Goal: Information Seeking & Learning: Learn about a topic

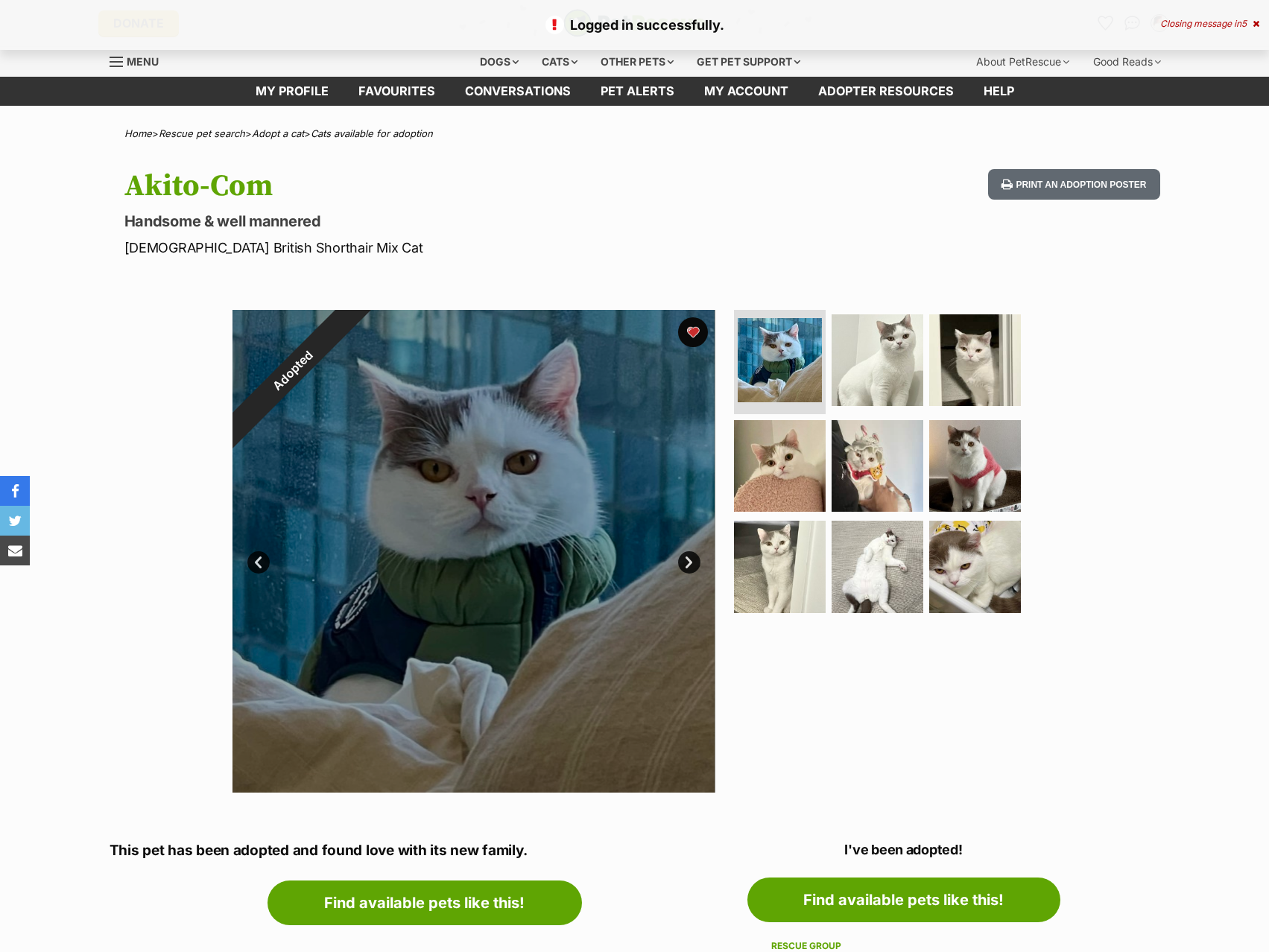
click at [1187, 36] on div "Logged in successfully. Closing message in 5" at bounding box center [634, 25] width 1269 height 50
click at [1199, 31] on p "Logged in successfully." at bounding box center [634, 25] width 1239 height 20
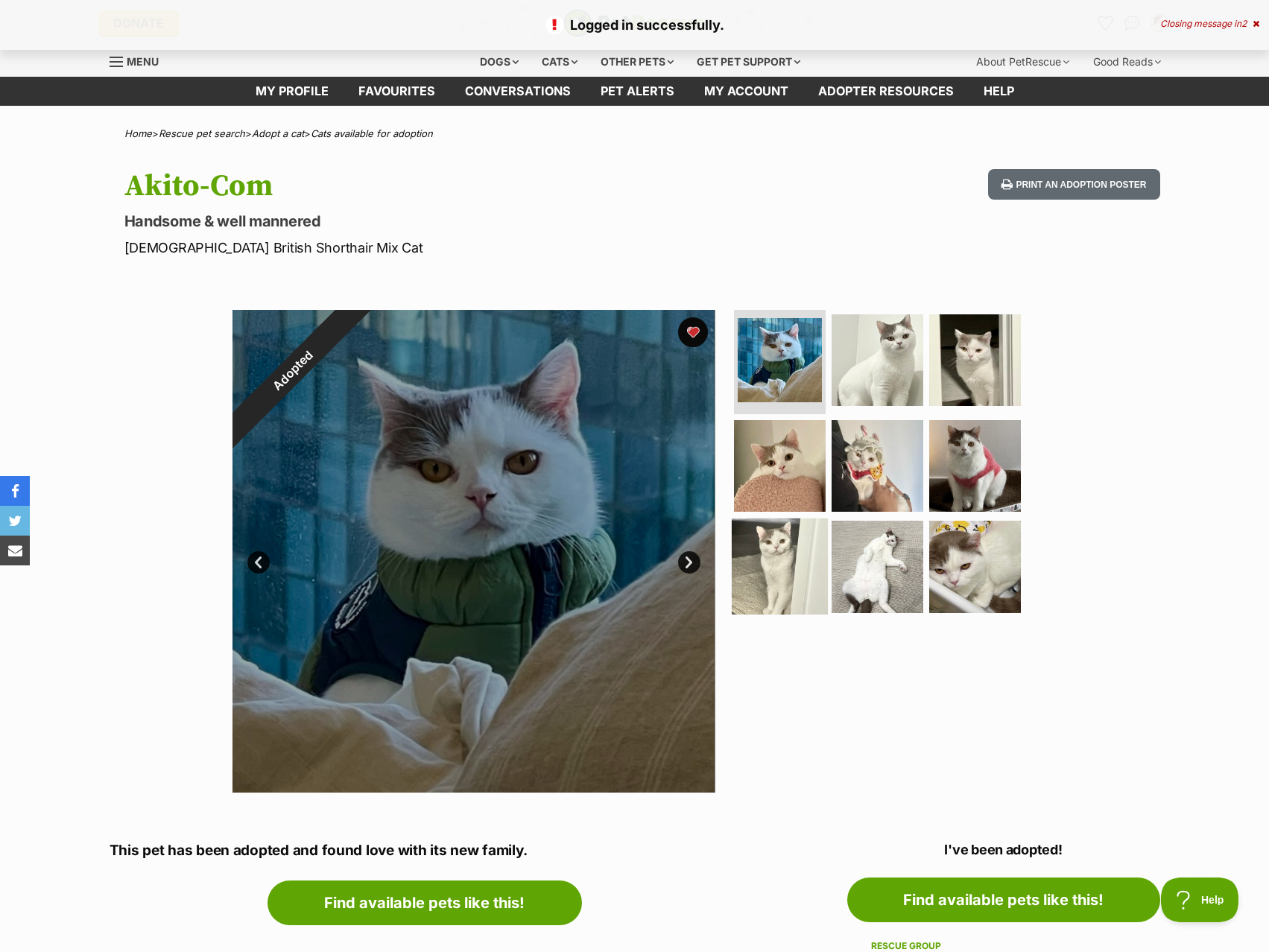
click at [785, 562] on img at bounding box center [779, 567] width 96 height 96
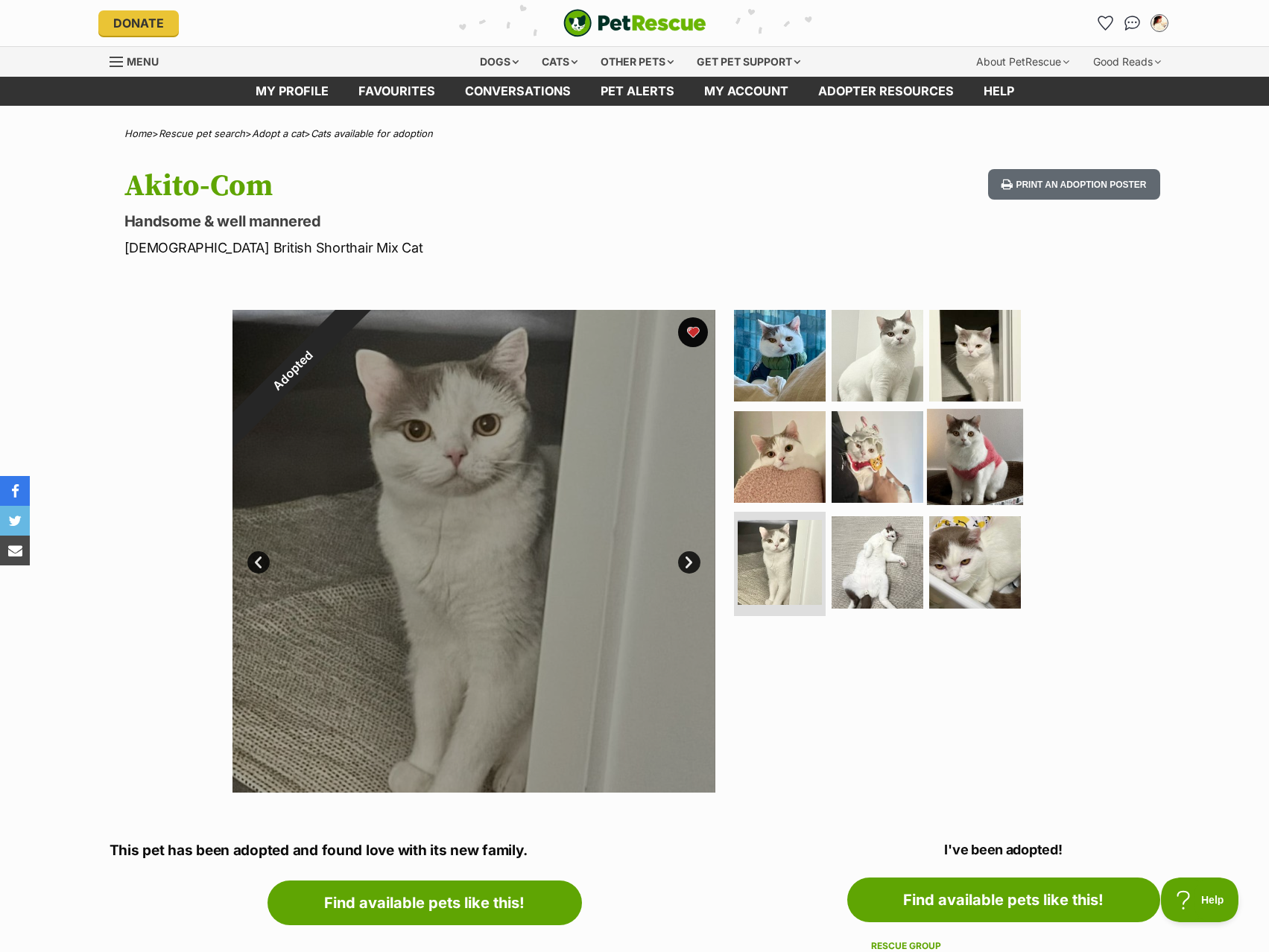
click at [928, 467] on img at bounding box center [974, 456] width 96 height 96
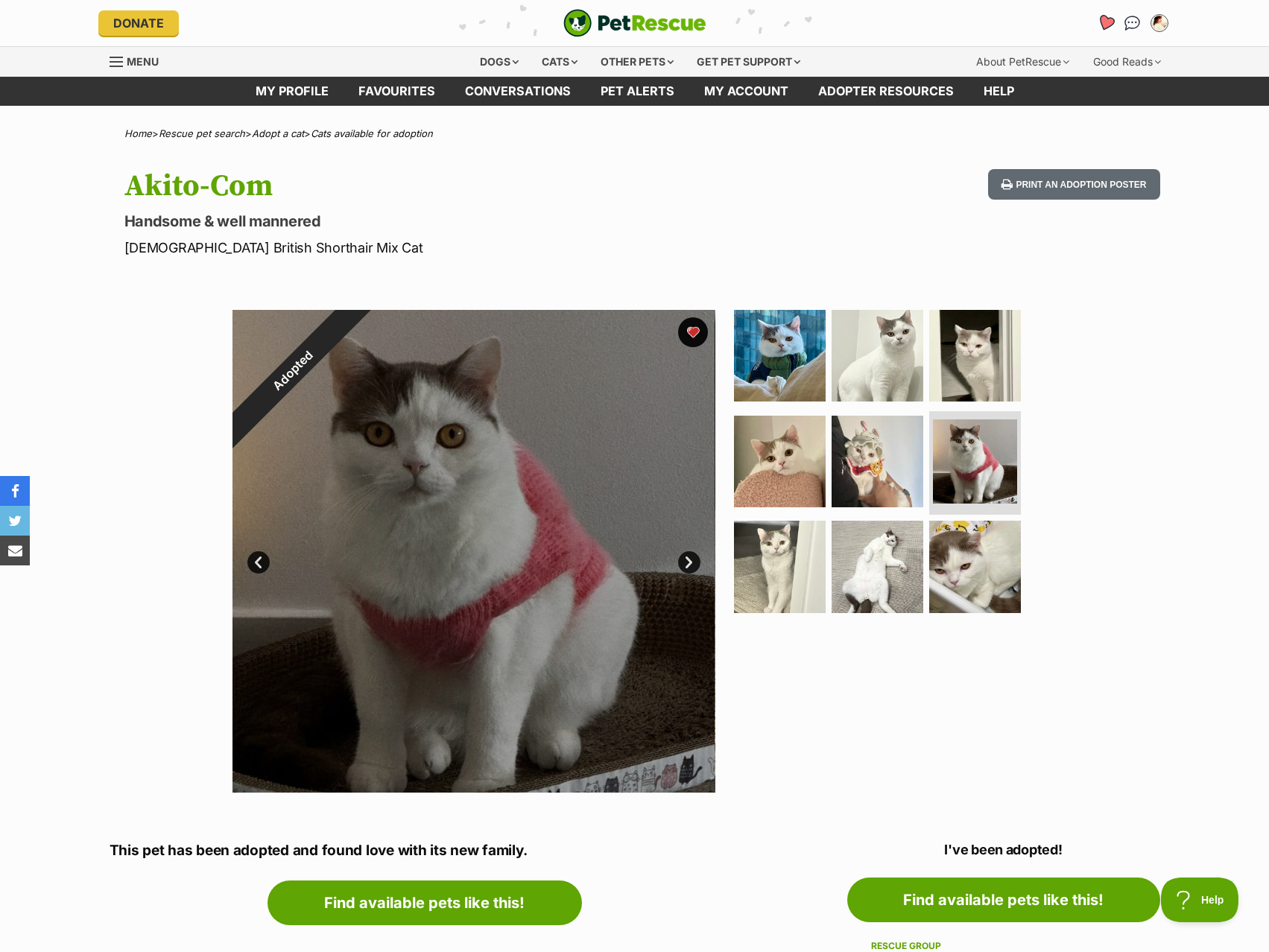
click at [1103, 13] on link "Favourites" at bounding box center [1105, 23] width 31 height 31
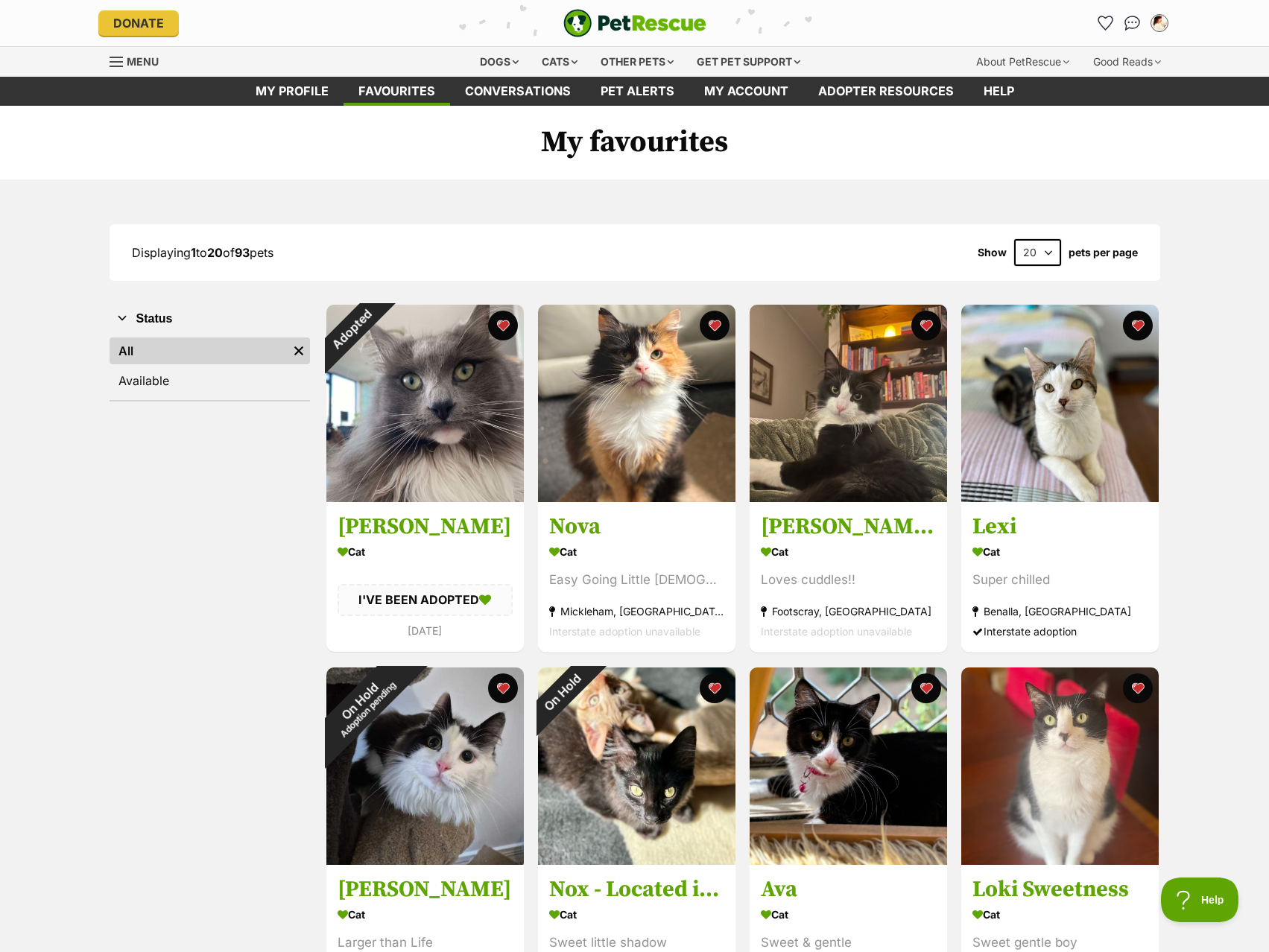
click at [623, 28] on img "PetRescue" at bounding box center [635, 23] width 143 height 28
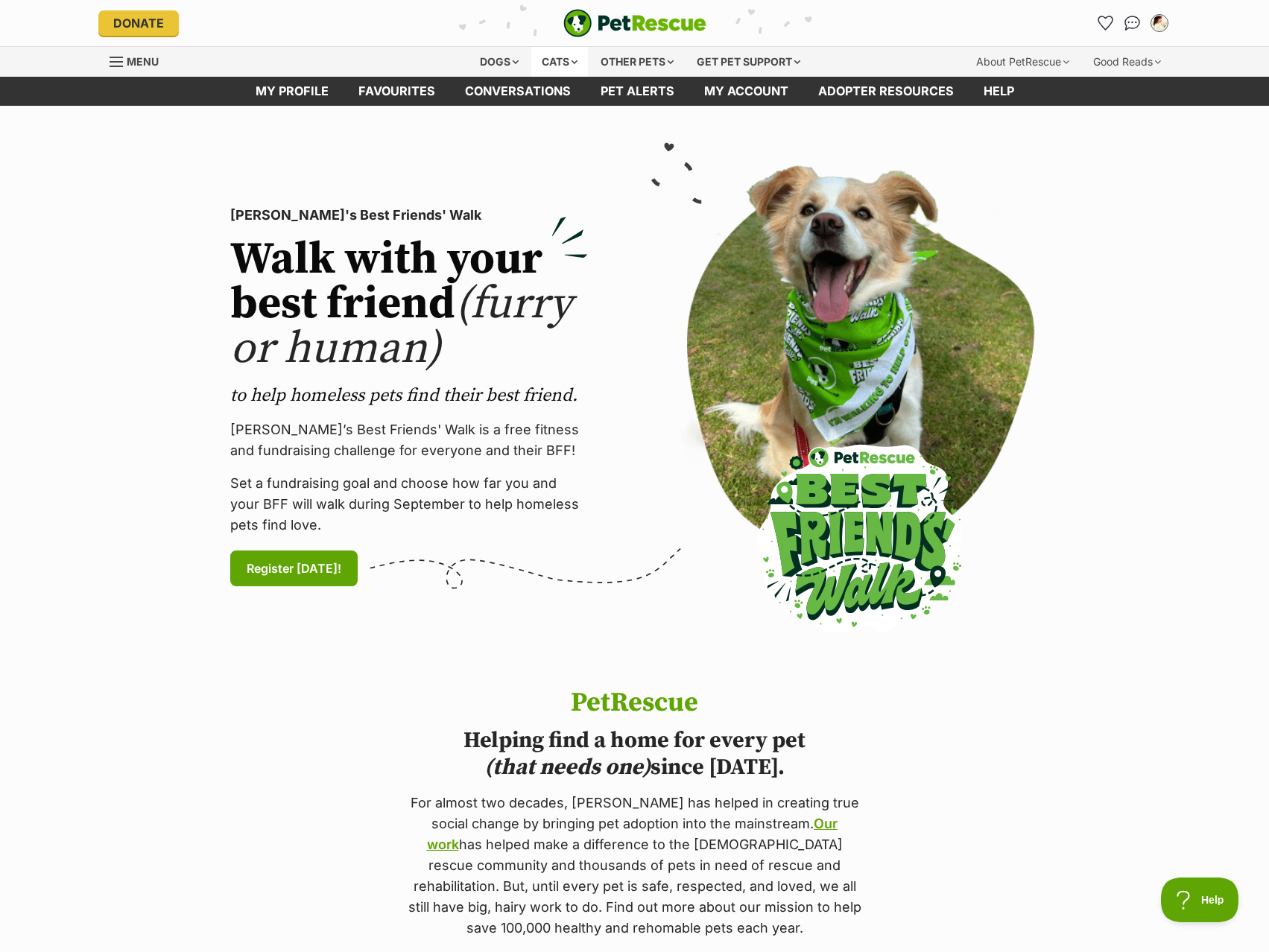
click at [580, 66] on div "Cats" at bounding box center [560, 62] width 57 height 30
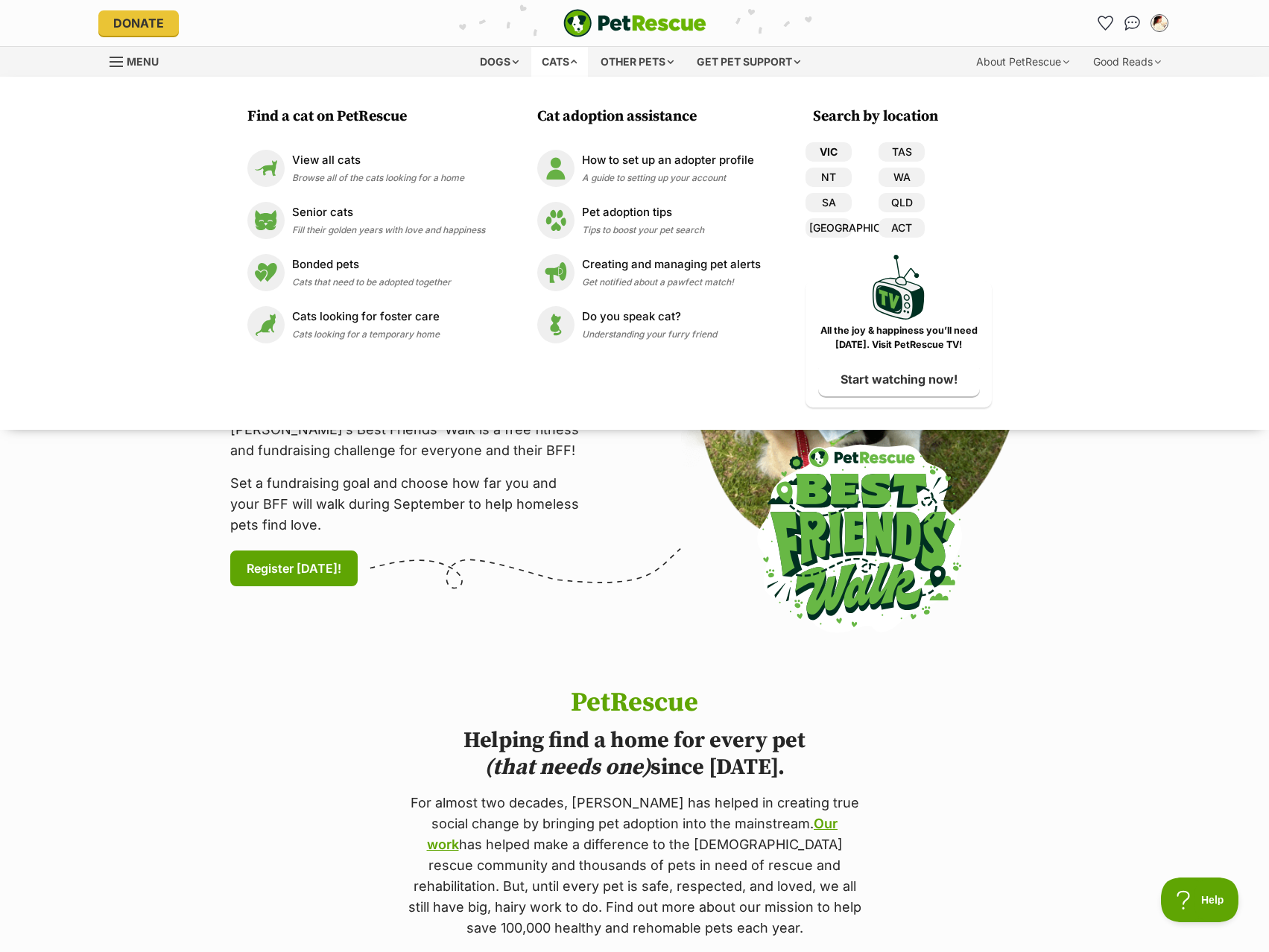
click at [824, 152] on link "VIC" at bounding box center [828, 152] width 46 height 19
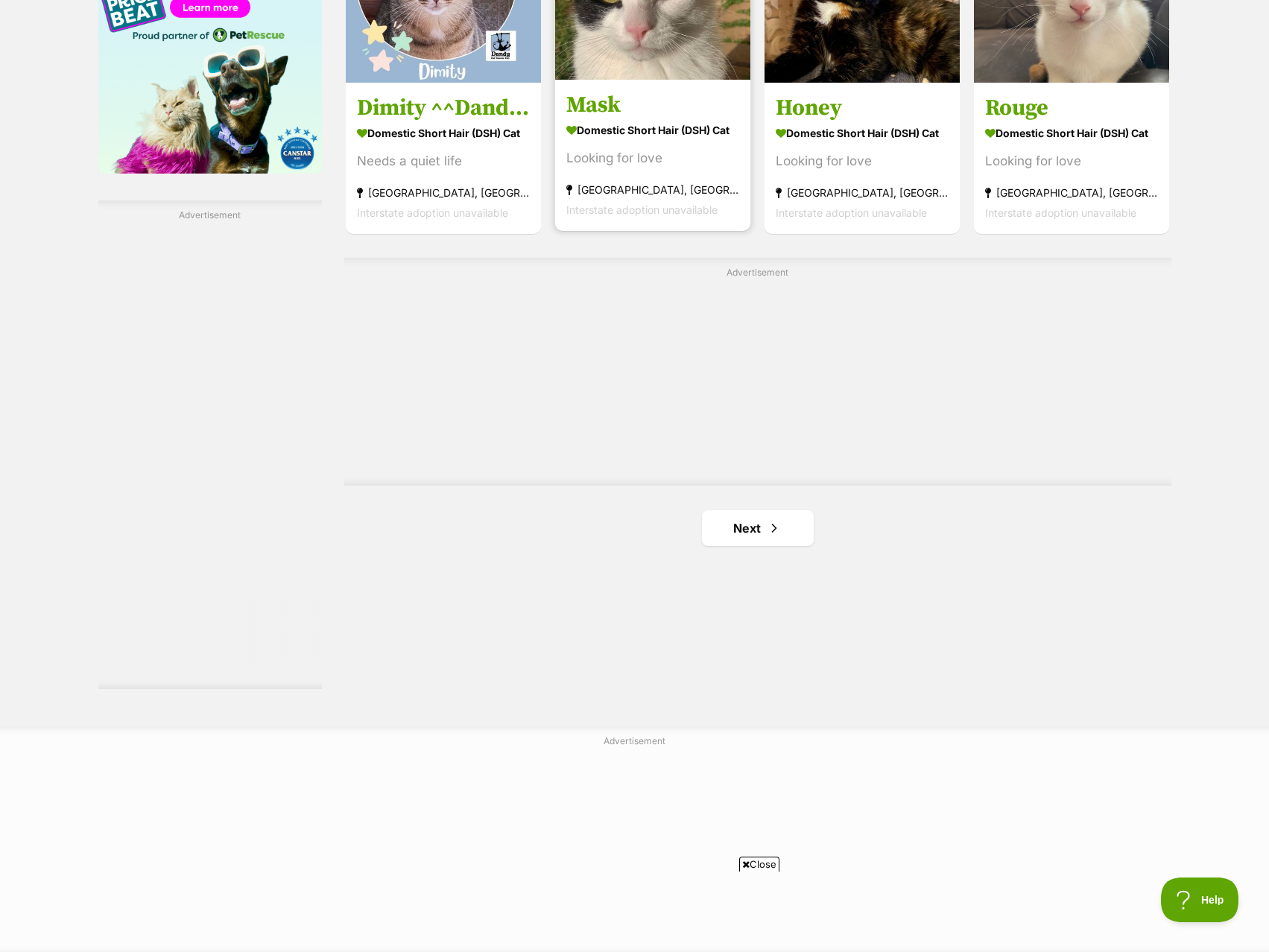
scroll to position [2831, 0]
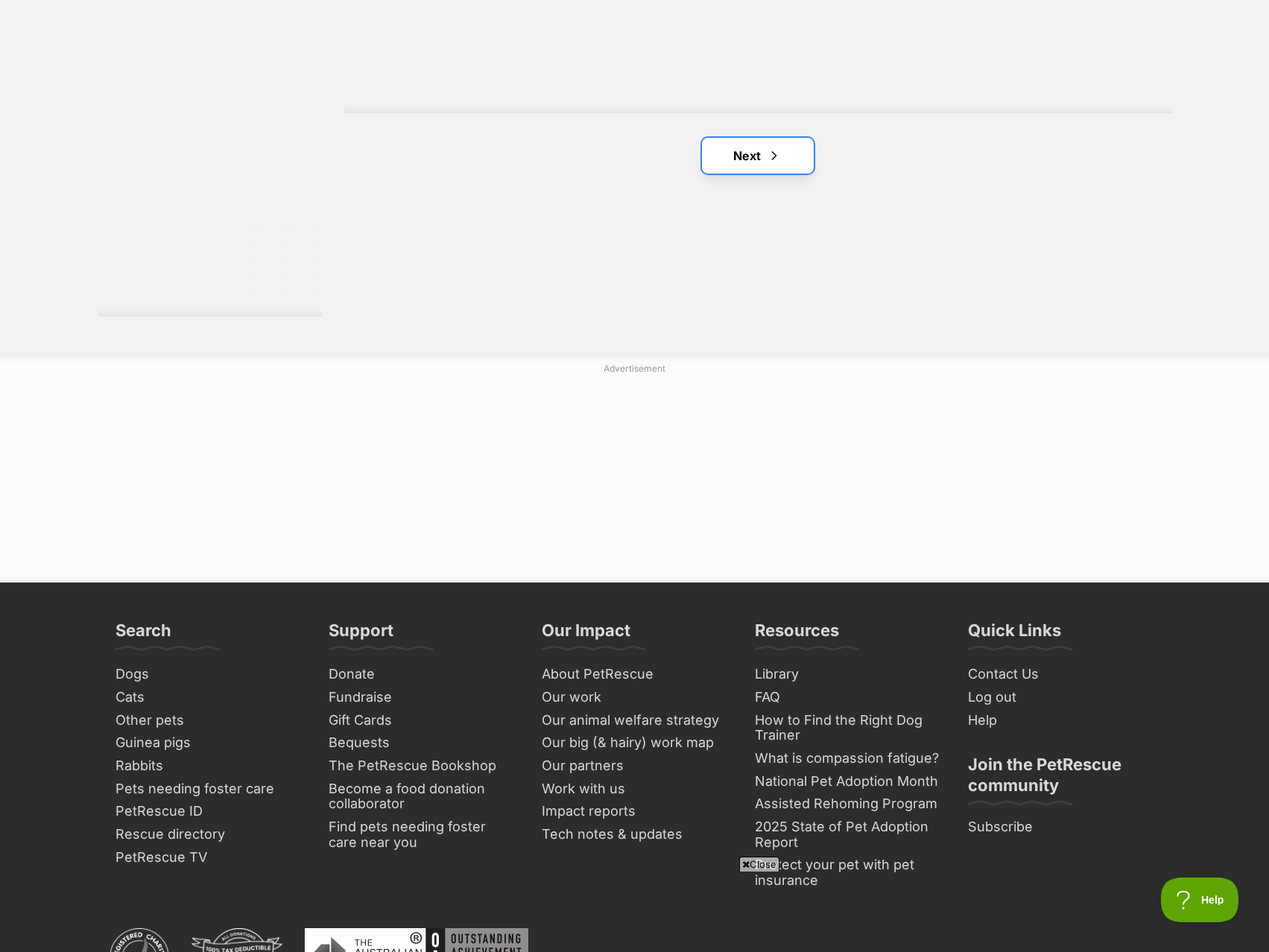
click at [803, 161] on link "Next" at bounding box center [758, 156] width 112 height 36
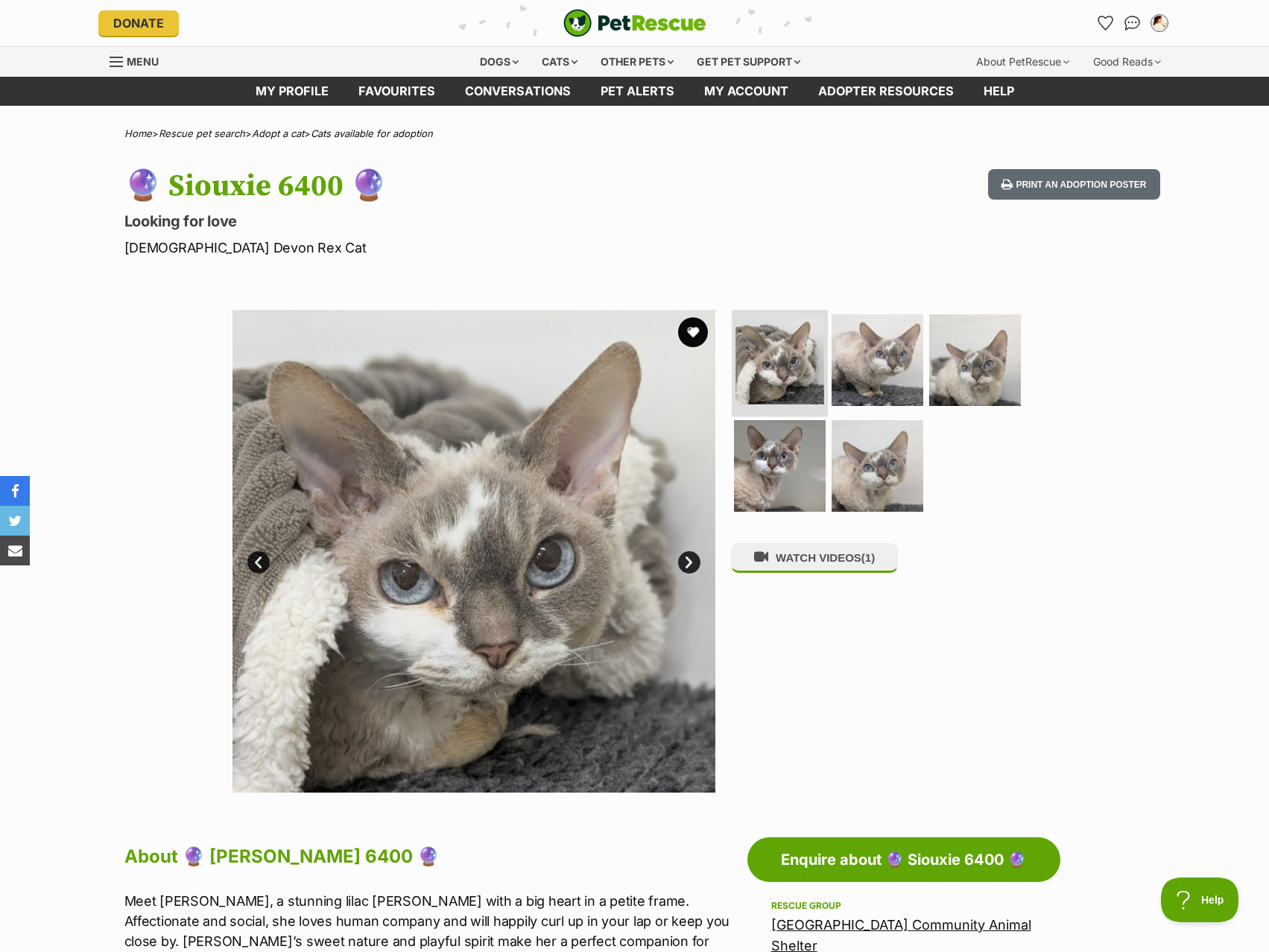
click at [802, 348] on img at bounding box center [779, 360] width 89 height 89
click at [871, 353] on img at bounding box center [877, 360] width 96 height 96
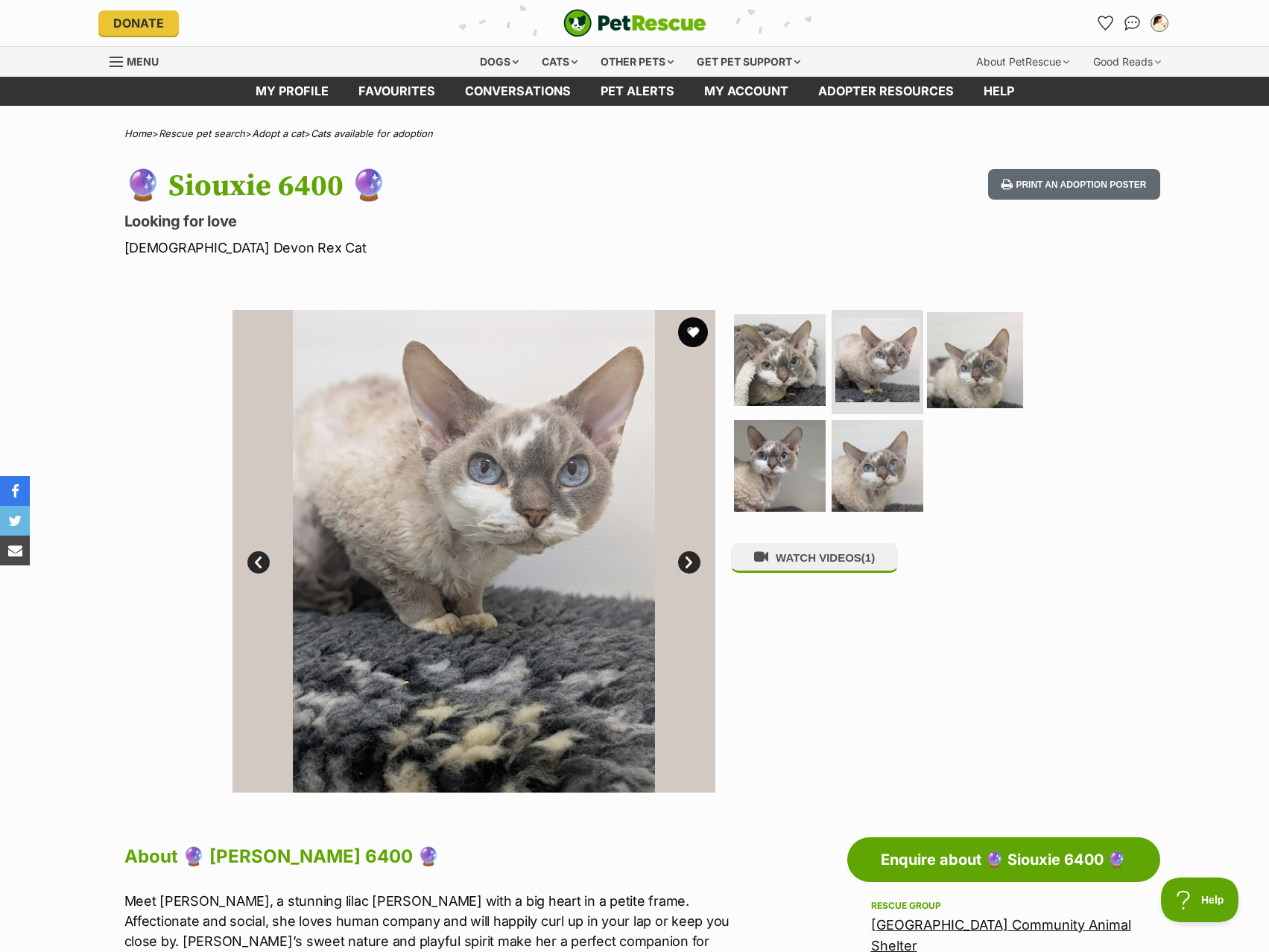
click at [965, 341] on img at bounding box center [974, 360] width 96 height 96
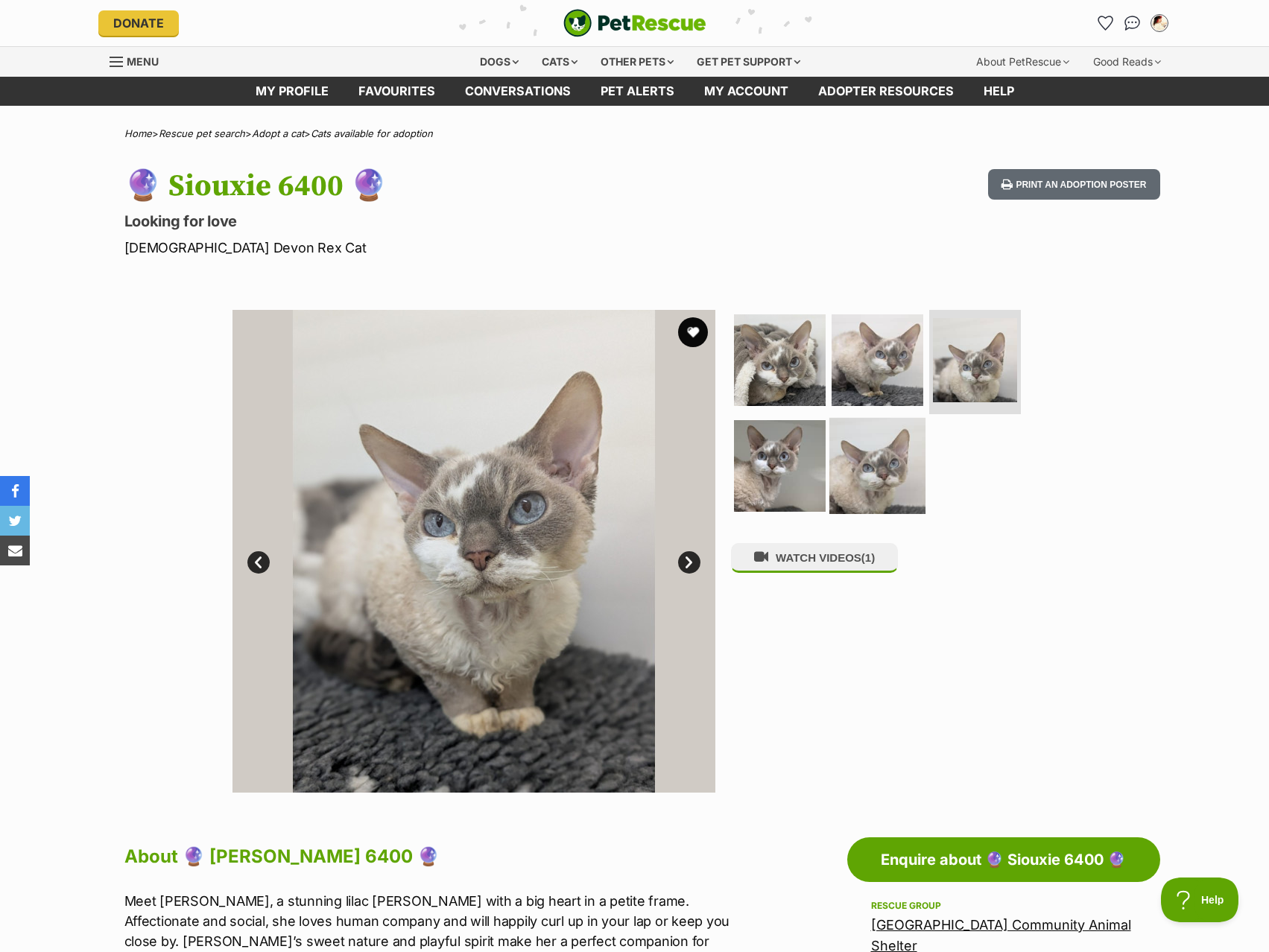
click at [837, 491] on img at bounding box center [877, 465] width 96 height 96
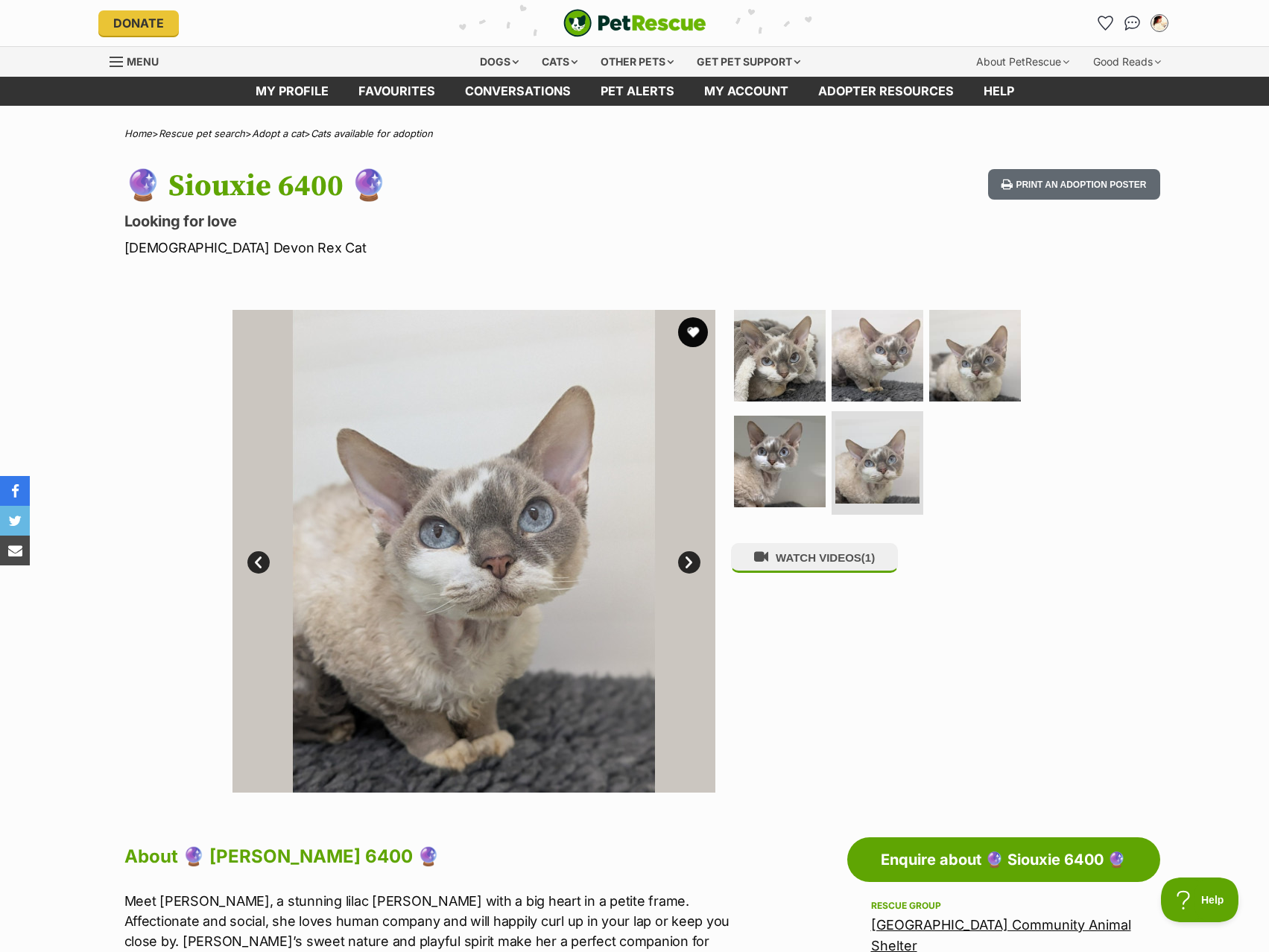
scroll to position [373, 0]
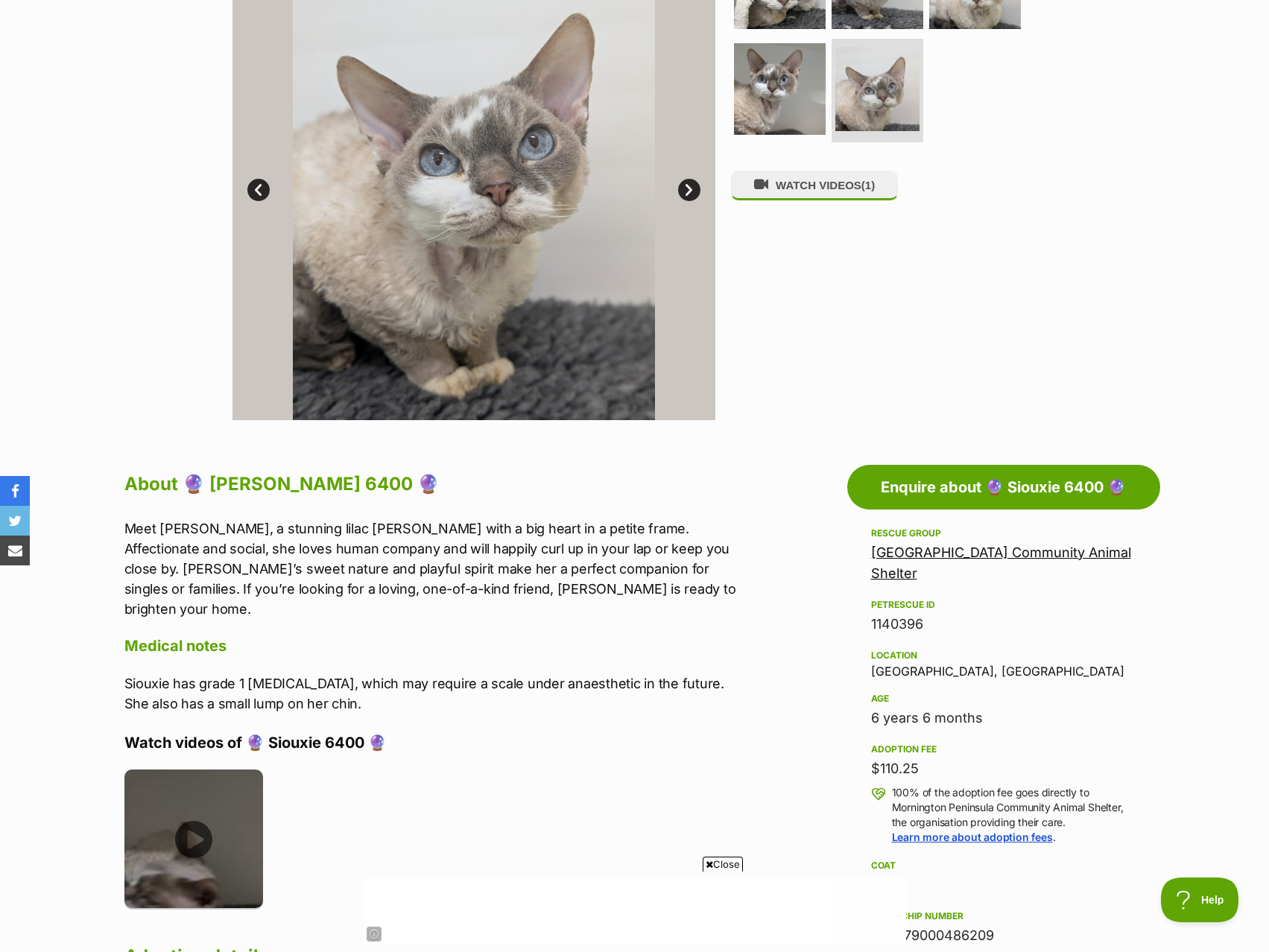
click at [216, 807] on img at bounding box center [194, 839] width 139 height 139
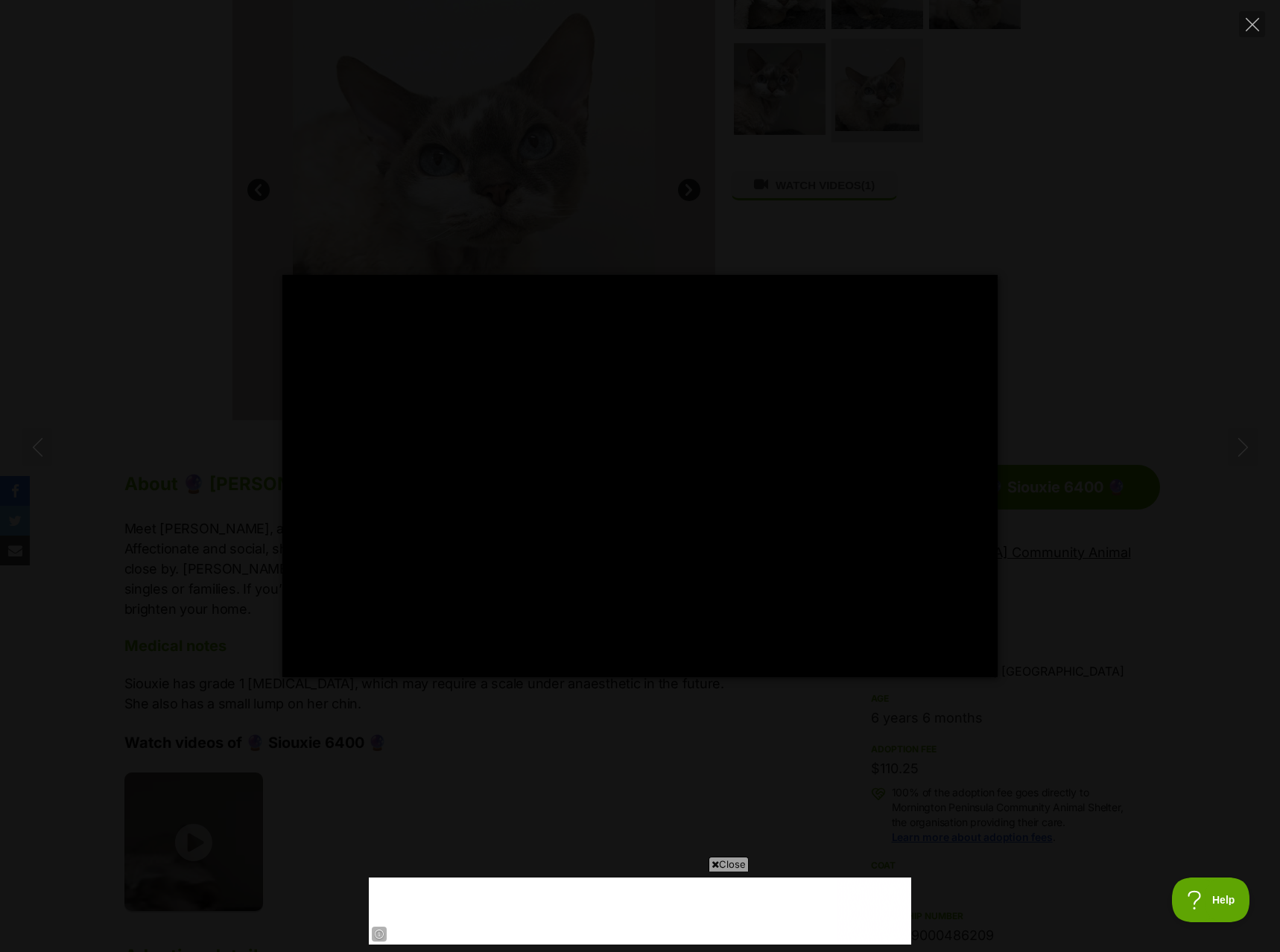
type input "100"
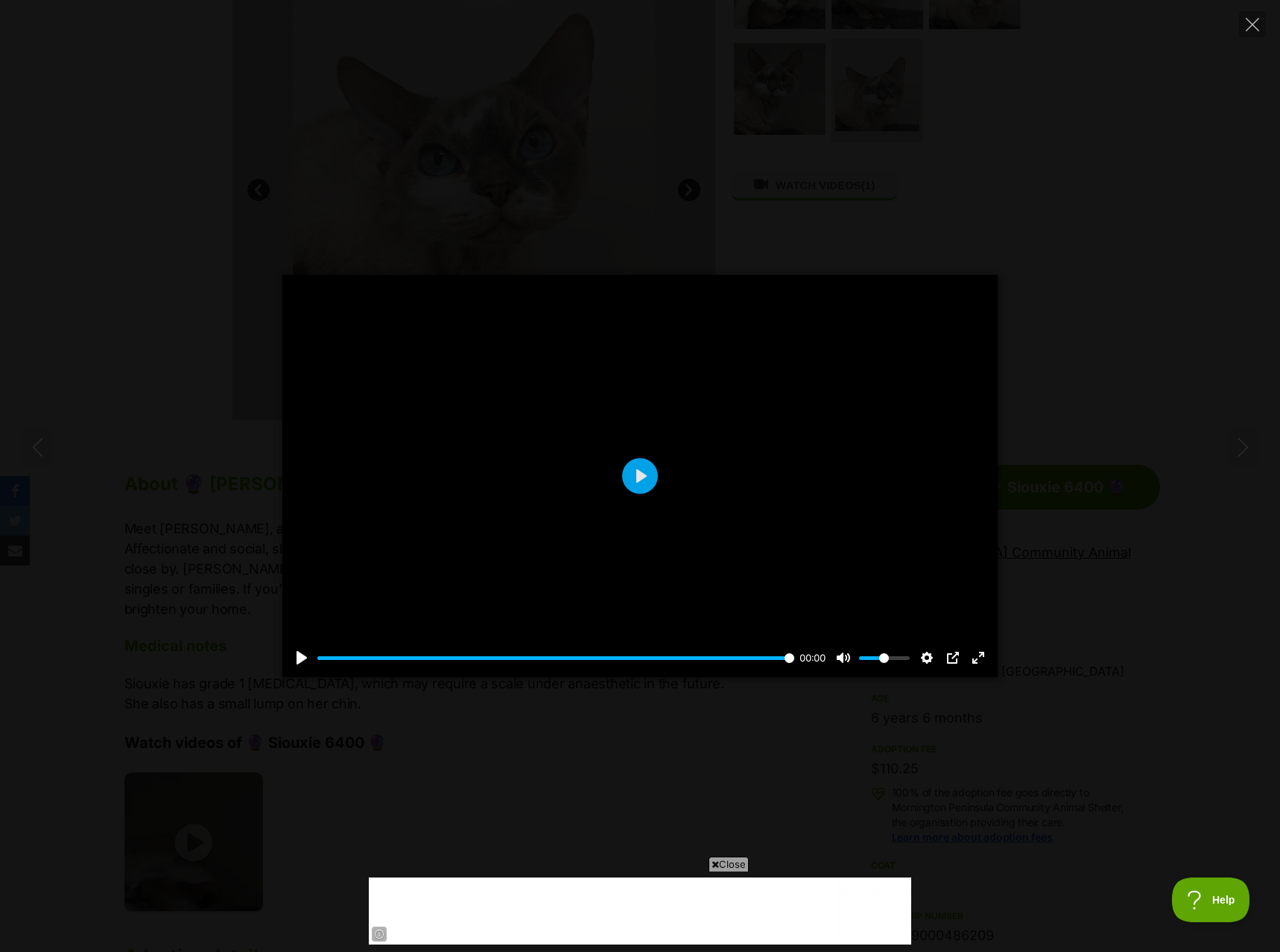
click at [808, 178] on div "Pause Play % buffered 00:00 00:00 Unmute Mute Disable captions Enable captions …" at bounding box center [640, 476] width 1280 height 952
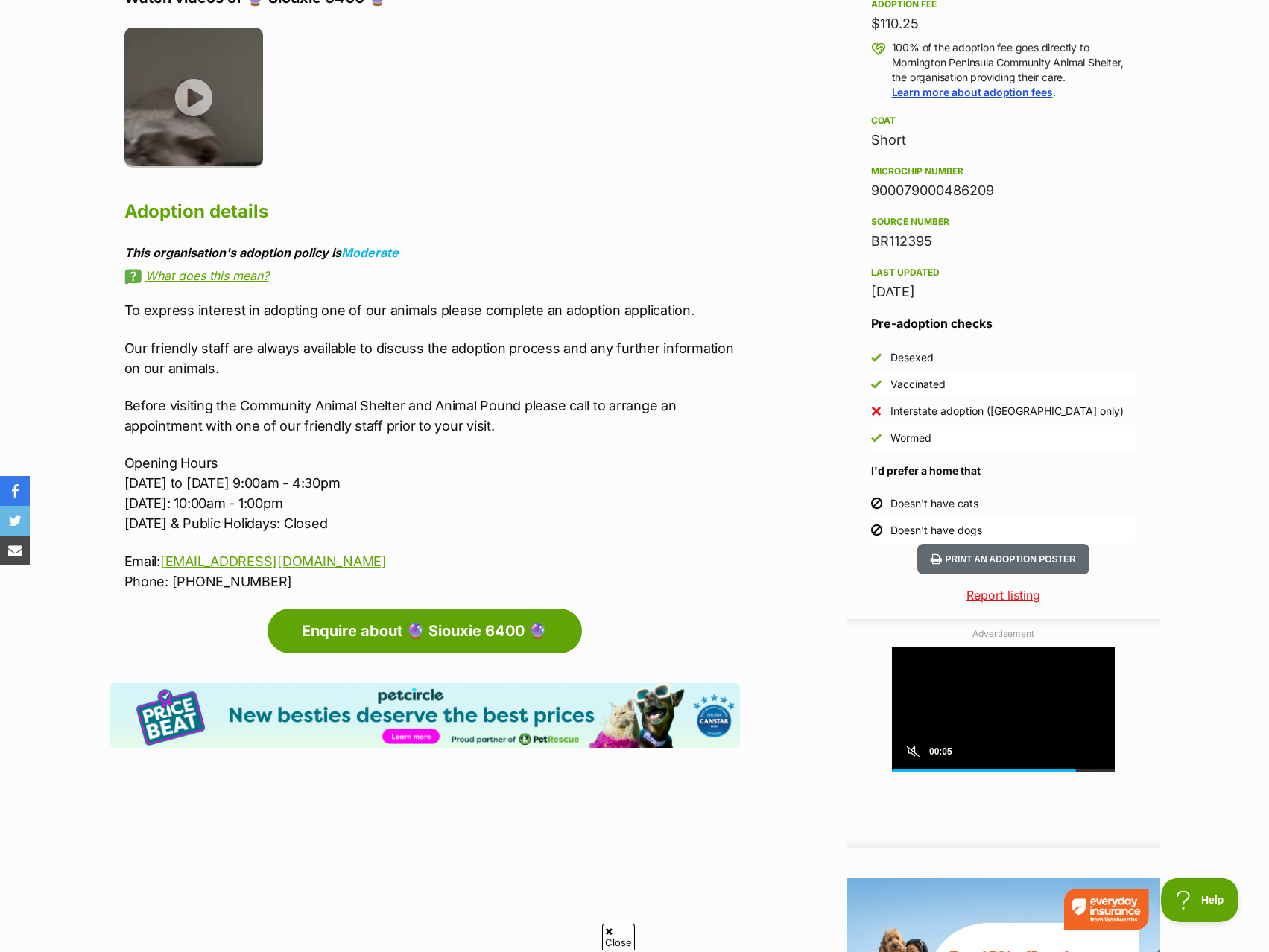
scroll to position [0, 0]
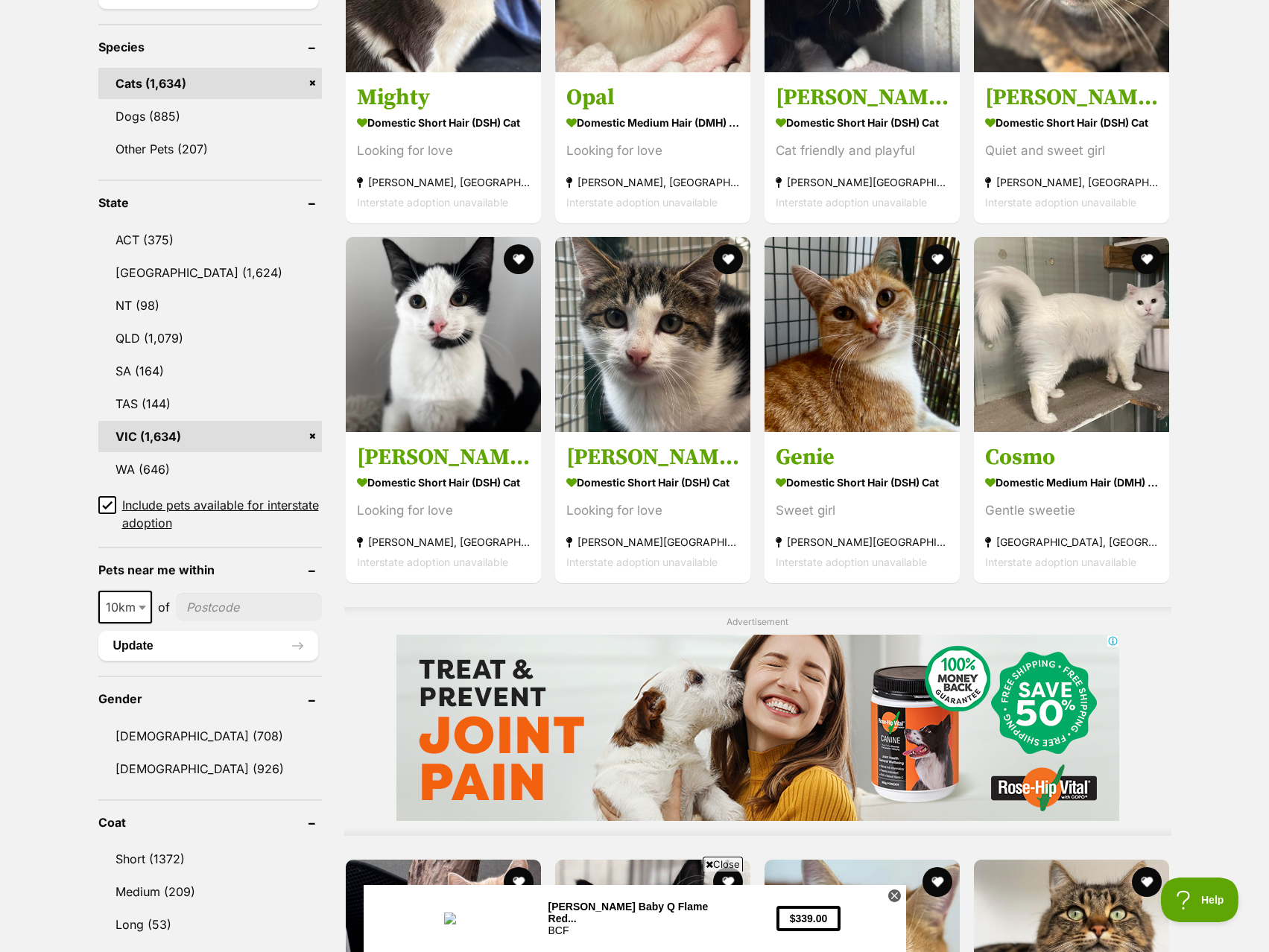
scroll to position [819, 0]
